Goal: Task Accomplishment & Management: Manage account settings

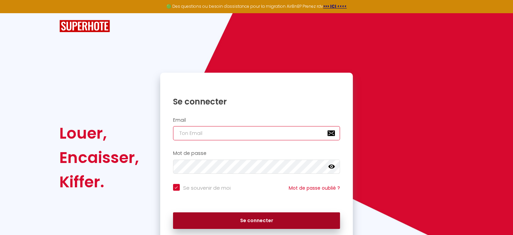
type input "[EMAIL_ADDRESS][PERSON_NAME][DOMAIN_NAME]"
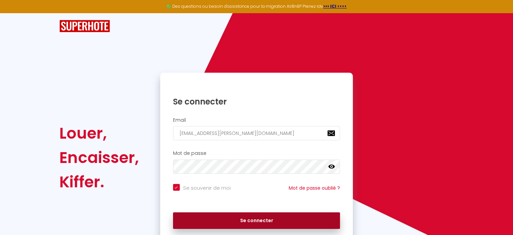
click at [260, 222] on button "Se connecter" at bounding box center [256, 220] width 167 height 17
checkbox input "true"
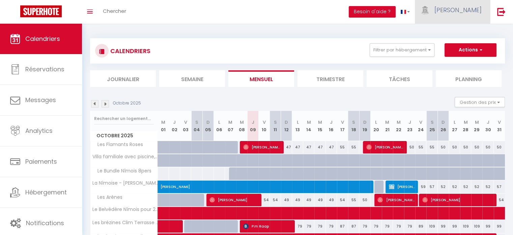
click at [463, 11] on span "[PERSON_NAME]" at bounding box center [458, 10] width 47 height 8
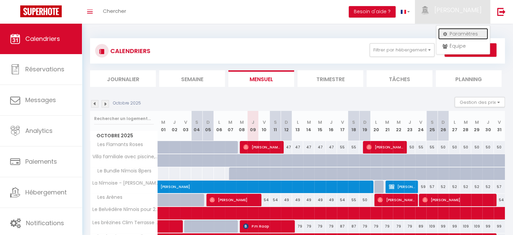
click at [466, 30] on link "Paramètres" at bounding box center [463, 33] width 50 height 11
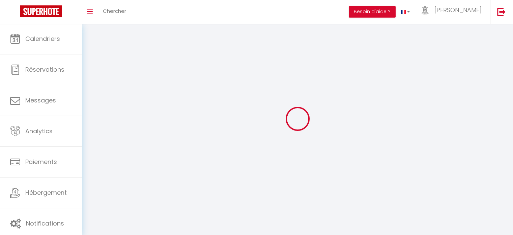
type input "[PERSON_NAME]"
type input "Conciergerie de la Maison Carrée"
type input "0668074458"
type input "[STREET_ADDRESS][PERSON_NAME]"
type input "30000"
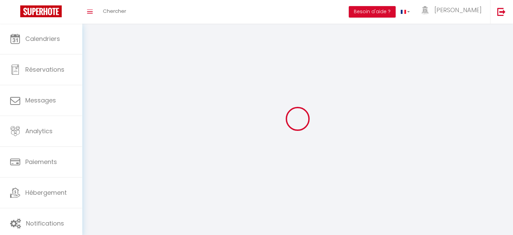
type input "Nimes"
type input "R56CiSF98SQSUoUiJrP3gC8pa"
type input "6DRnLVqXOZZnxdcFFF0b2KN1k"
select select "28"
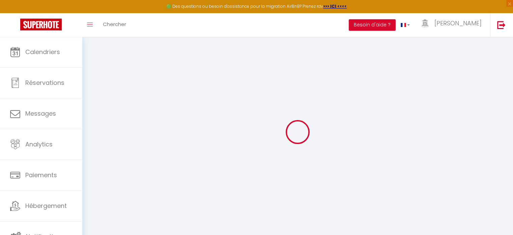
type input "R56CiSF98SQSUoUiJrP3gC8pa"
type input "6DRnLVqXOZZnxdcFFF0b2KN1k"
type input "[URL][DOMAIN_NAME]"
select select "fr"
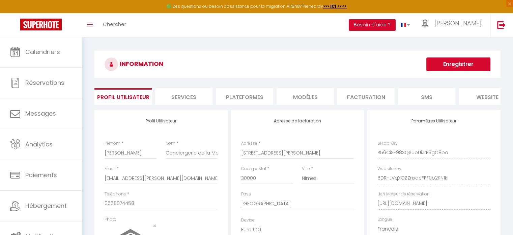
click at [255, 92] on li "Plateformes" at bounding box center [244, 96] width 57 height 17
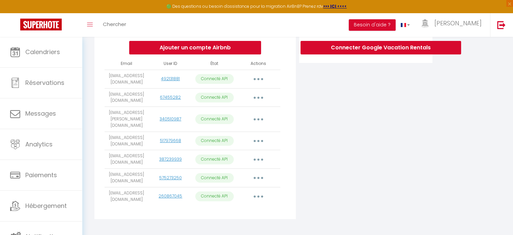
scroll to position [151, 0]
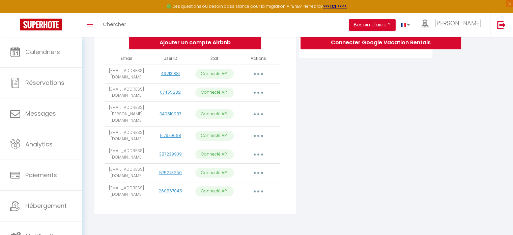
click at [260, 152] on button "button" at bounding box center [258, 154] width 19 height 11
click at [291, 151] on div "Ajouter un compte Airbnb Email User ID État Actions [EMAIL_ADDRESS][DOMAIN_NAME…" at bounding box center [194, 86] width 201 height 254
click at [257, 171] on icon "button" at bounding box center [258, 172] width 2 height 2
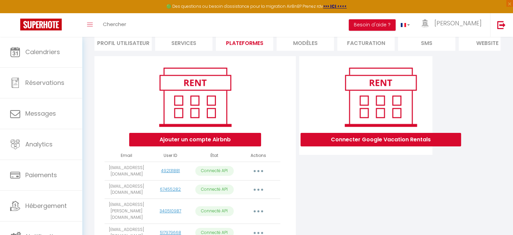
scroll to position [0, 0]
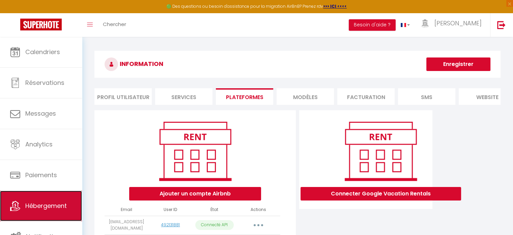
click at [61, 197] on link "Hébergement" at bounding box center [41, 205] width 82 height 30
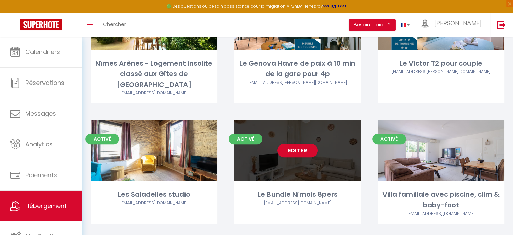
scroll to position [331, 0]
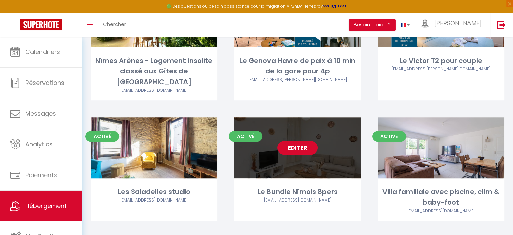
click at [313, 141] on link "Editer" at bounding box center [297, 147] width 40 height 13
select select "3"
select select "2"
select select "1"
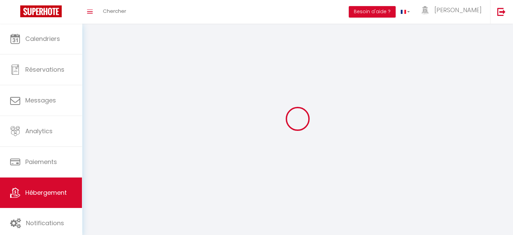
select select
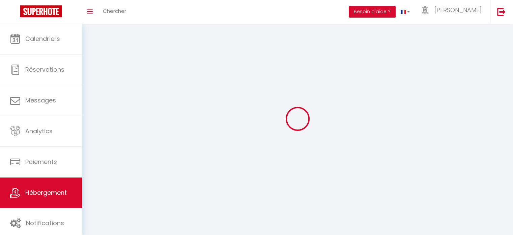
checkbox input "false"
select select
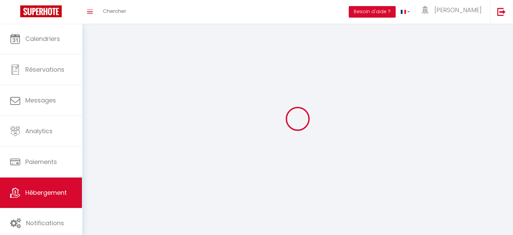
select select
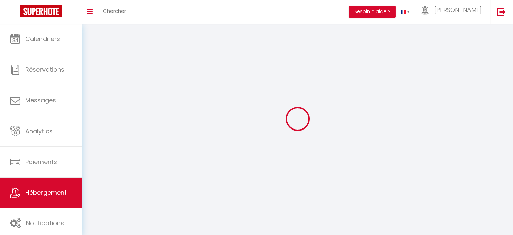
select select
checkbox input "false"
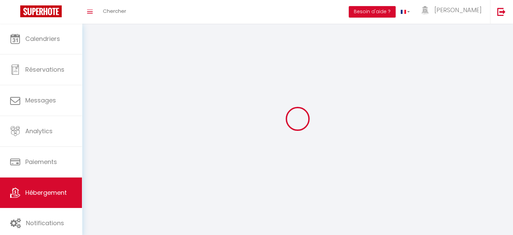
select select
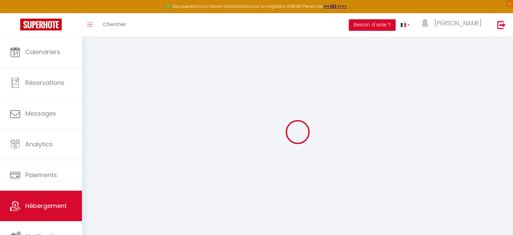
checkbox input "true"
checkbox input "false"
select select
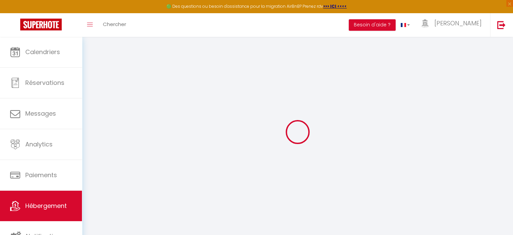
checkbox input "false"
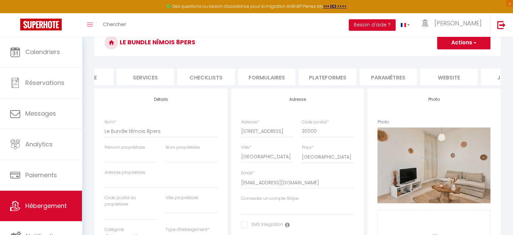
scroll to position [0, 162]
click at [403, 77] on li "Paramètres" at bounding box center [386, 77] width 57 height 17
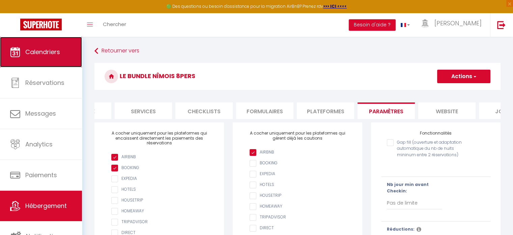
click at [68, 45] on link "Calendriers" at bounding box center [41, 52] width 82 height 30
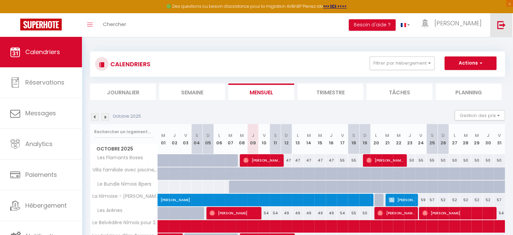
click at [502, 23] on img at bounding box center [501, 25] width 8 height 8
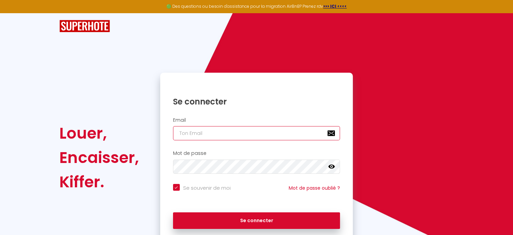
type input "[EMAIL_ADDRESS][PERSON_NAME][DOMAIN_NAME]"
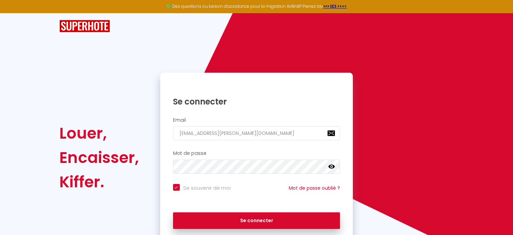
checkbox input "true"
